Goal: Find specific page/section: Find specific page/section

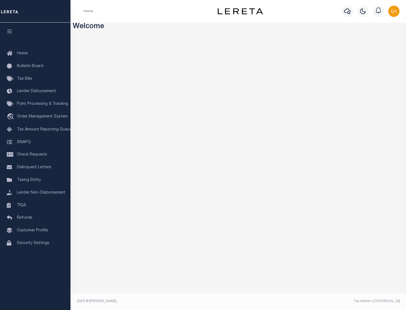
click at [35, 155] on span "Check Requests" at bounding box center [32, 155] width 30 height 4
select select "50"
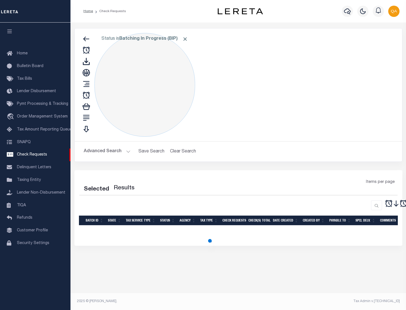
select select "50"
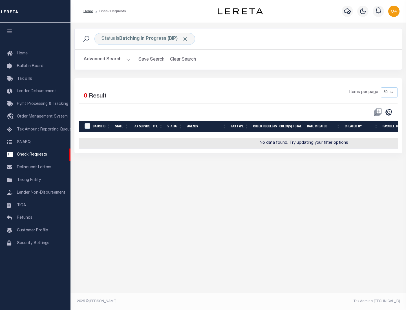
click at [185, 39] on span "Click to Remove" at bounding box center [185, 39] width 6 height 6
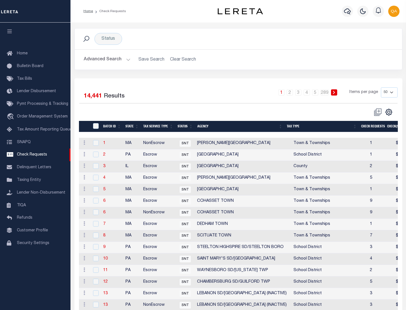
scroll to position [272, 0]
